Goal: Information Seeking & Learning: Learn about a topic

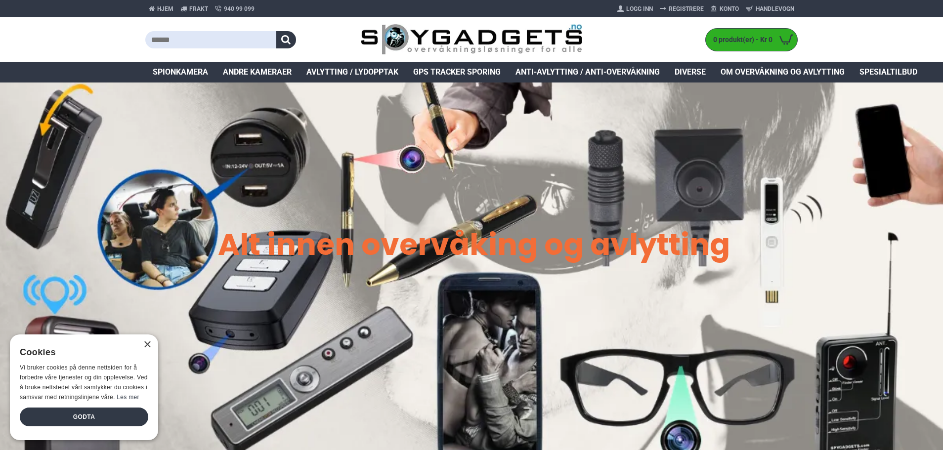
click at [698, 71] on span "Diverse" at bounding box center [690, 72] width 31 height 12
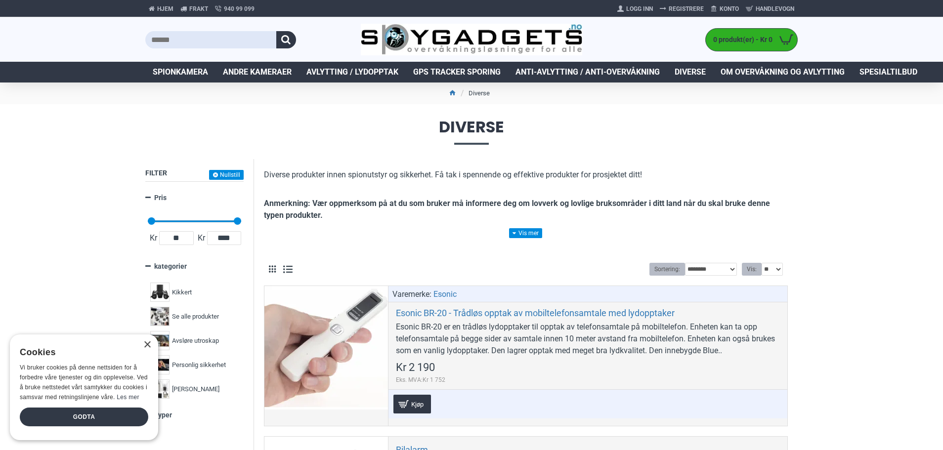
click at [195, 71] on span "Spionkamera" at bounding box center [180, 72] width 55 height 12
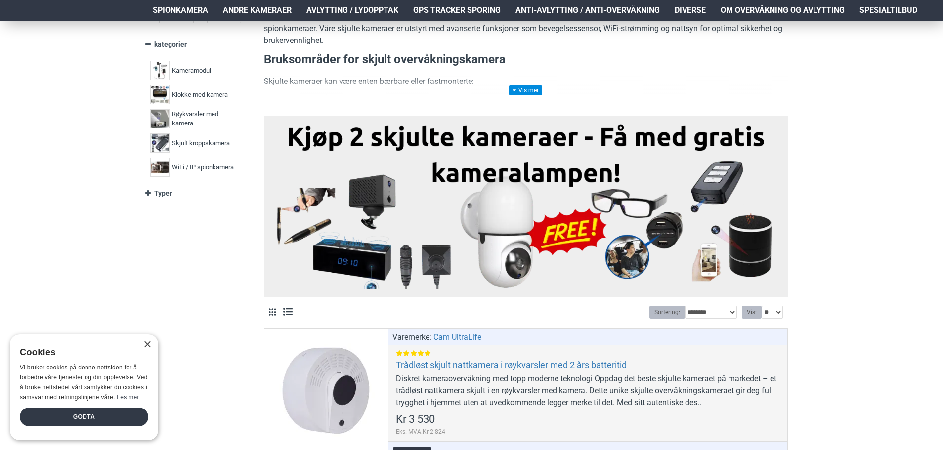
scroll to position [247, 0]
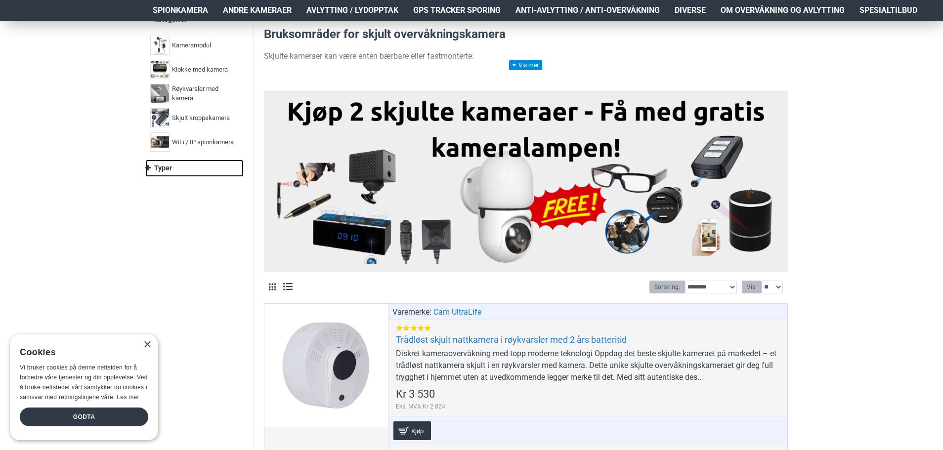
click at [151, 166] on link "Typer" at bounding box center [194, 168] width 98 height 17
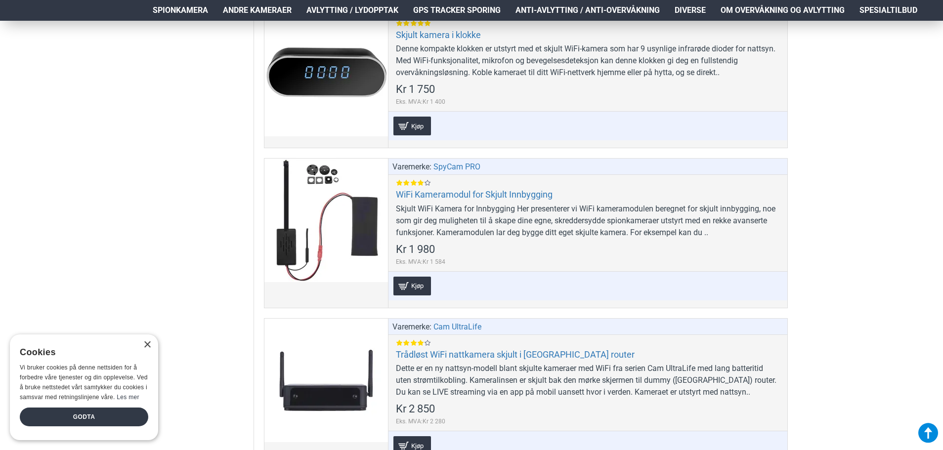
scroll to position [4779, 0]
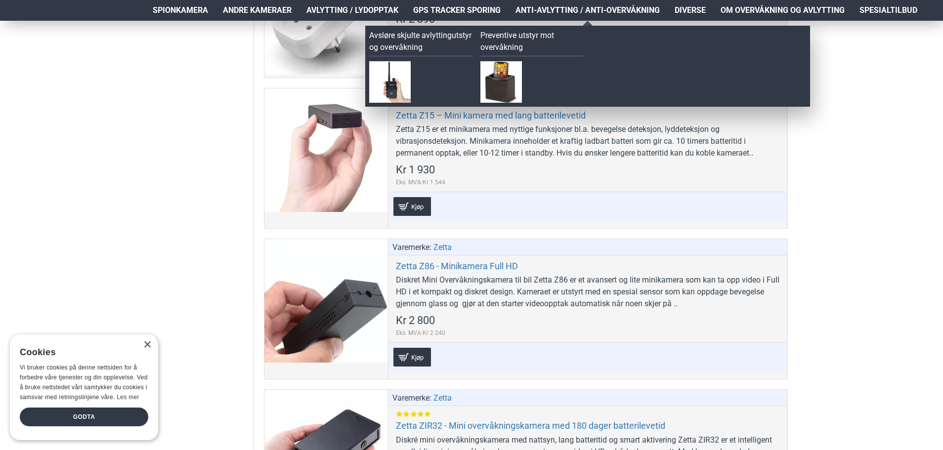
click at [566, 3] on link "Anti-avlytting / Anti-overvåkning" at bounding box center [587, 10] width 159 height 21
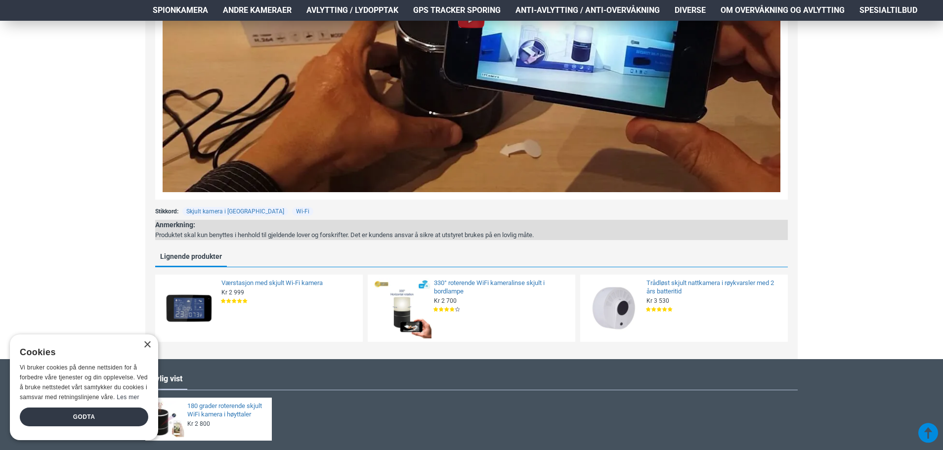
scroll to position [1318, 0]
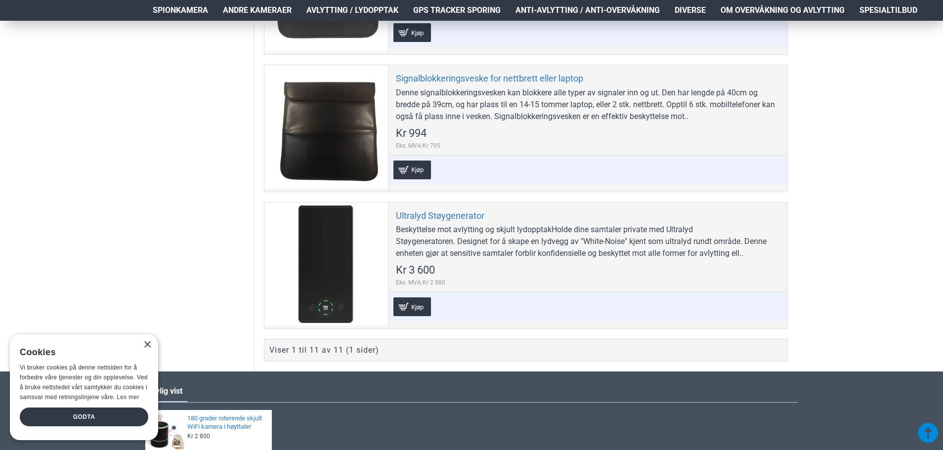
scroll to position [1400, 0]
